Goal: Navigation & Orientation: Find specific page/section

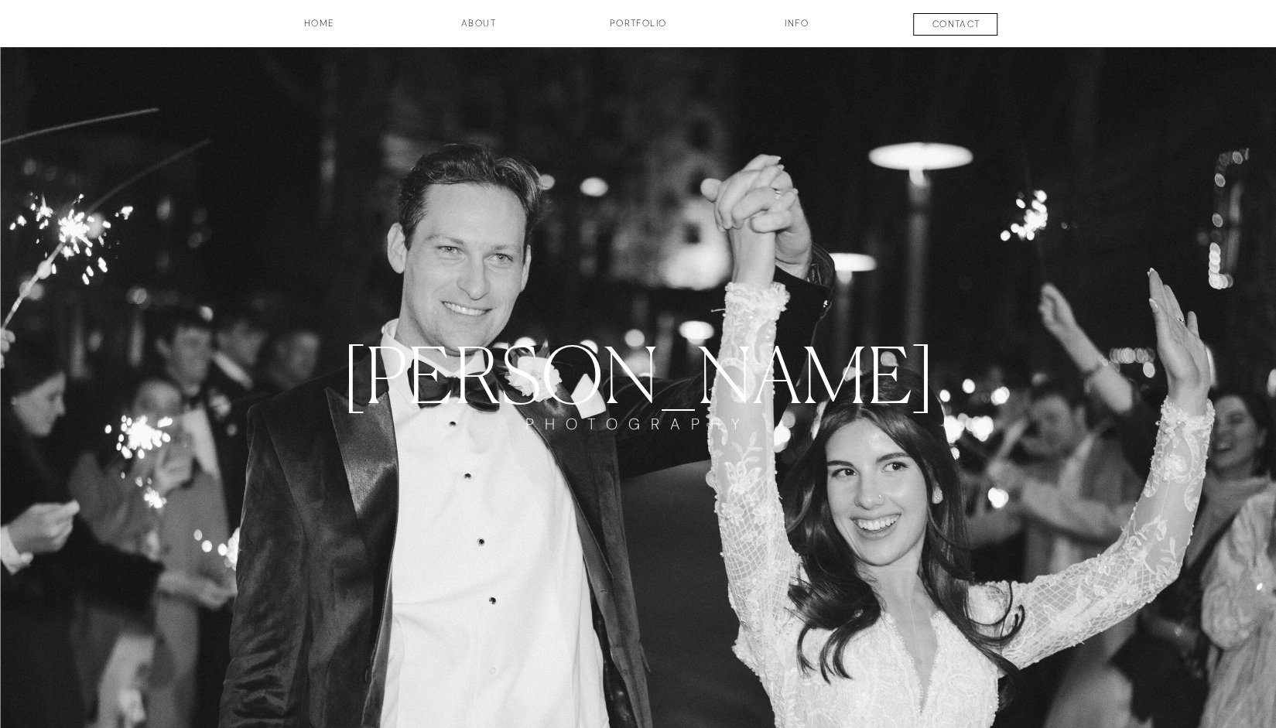
click at [634, 26] on h3 "Portfolio" at bounding box center [638, 29] width 115 height 26
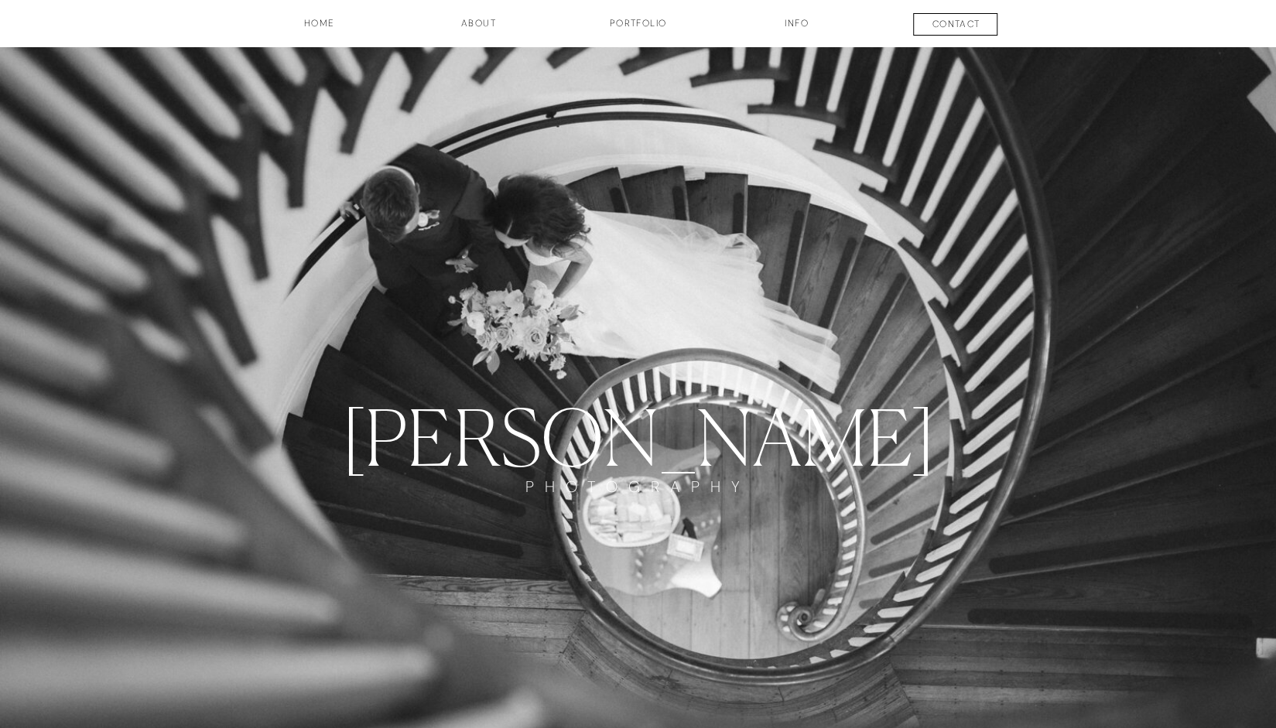
click at [799, 23] on h3 "INFO" at bounding box center [796, 29] width 77 height 26
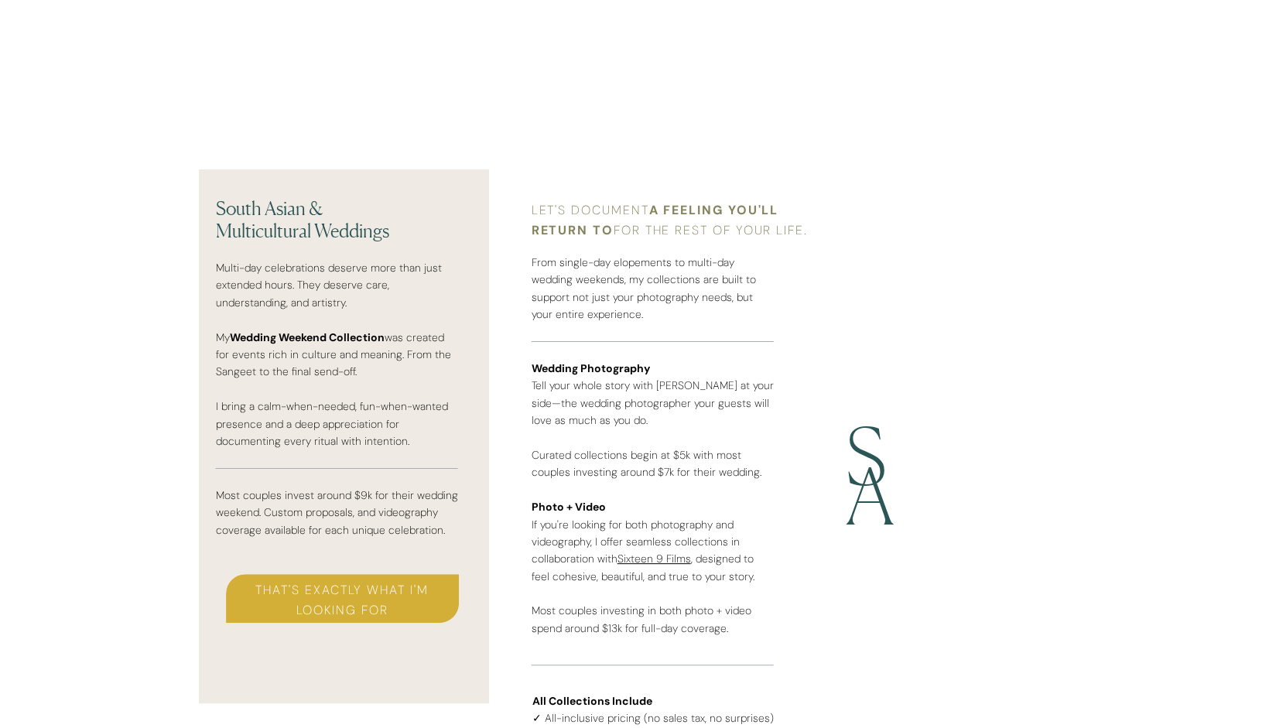
scroll to position [4099, 0]
